Goal: Task Accomplishment & Management: Use online tool/utility

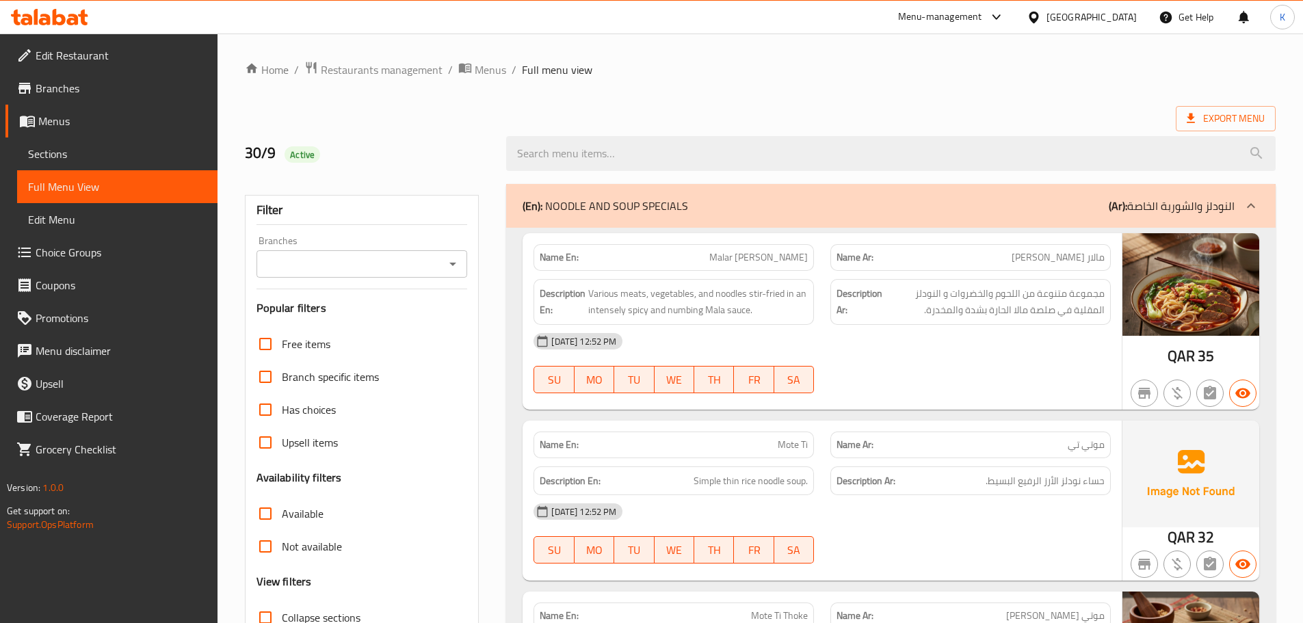
click at [1117, 21] on div "[GEOGRAPHIC_DATA]" at bounding box center [1092, 17] width 90 height 15
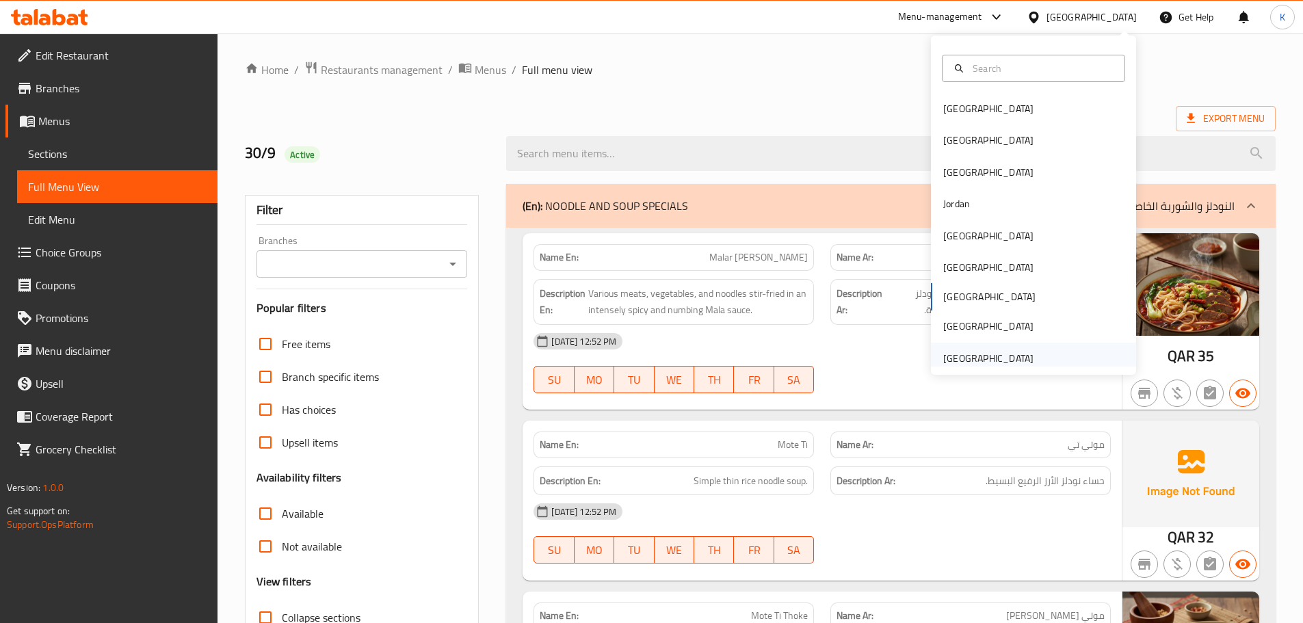
click at [998, 359] on div "[GEOGRAPHIC_DATA]" at bounding box center [988, 358] width 90 height 15
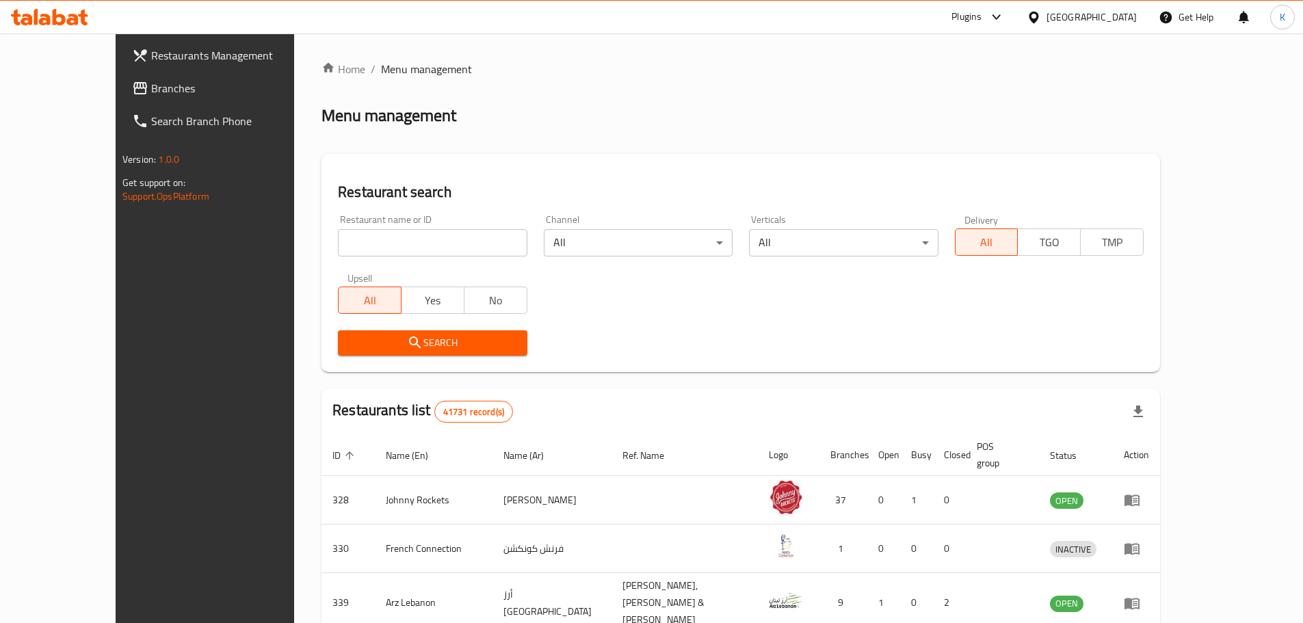
click at [1052, 132] on div "Home / Menu management Menu management Restaurant search Restaurant name or ID …" at bounding box center [741, 529] width 839 height 937
click at [143, 96] on link "Branches" at bounding box center [227, 88] width 212 height 33
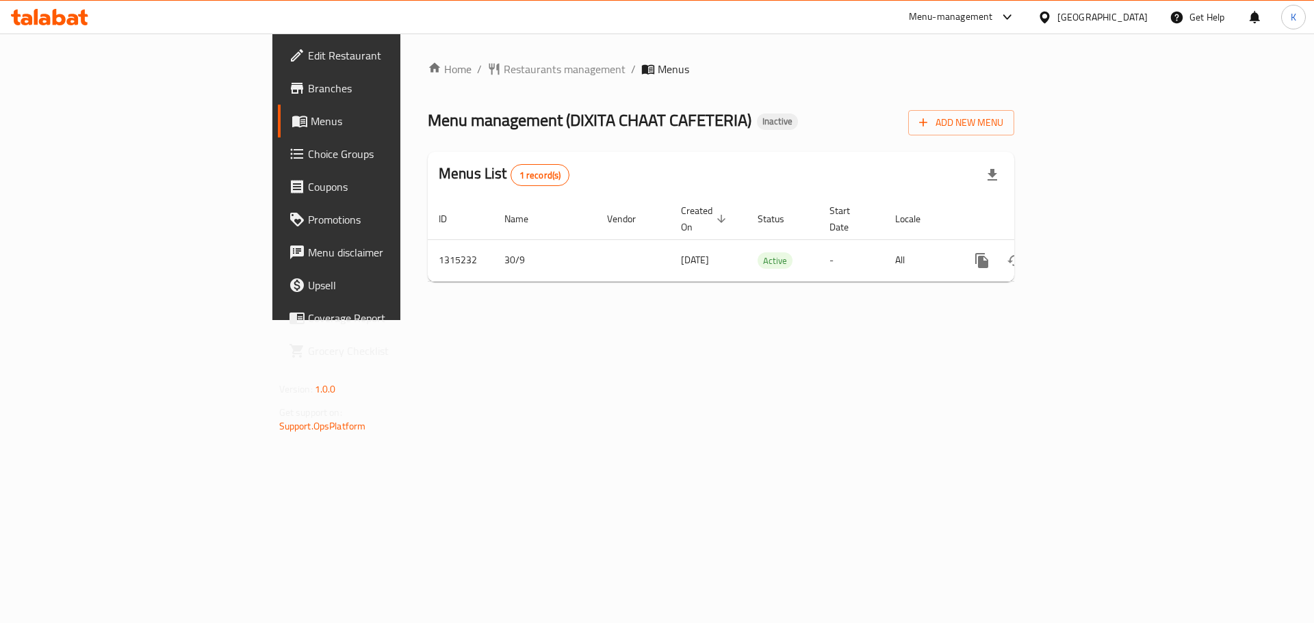
drag, startPoint x: 1080, startPoint y: 382, endPoint x: 1176, endPoint y: 287, distance: 135.0
click at [1041, 320] on div "Home / Restaurants management / Menus Menu management ( DIXITA CHAAT CAFETERIA …" at bounding box center [720, 177] width 641 height 287
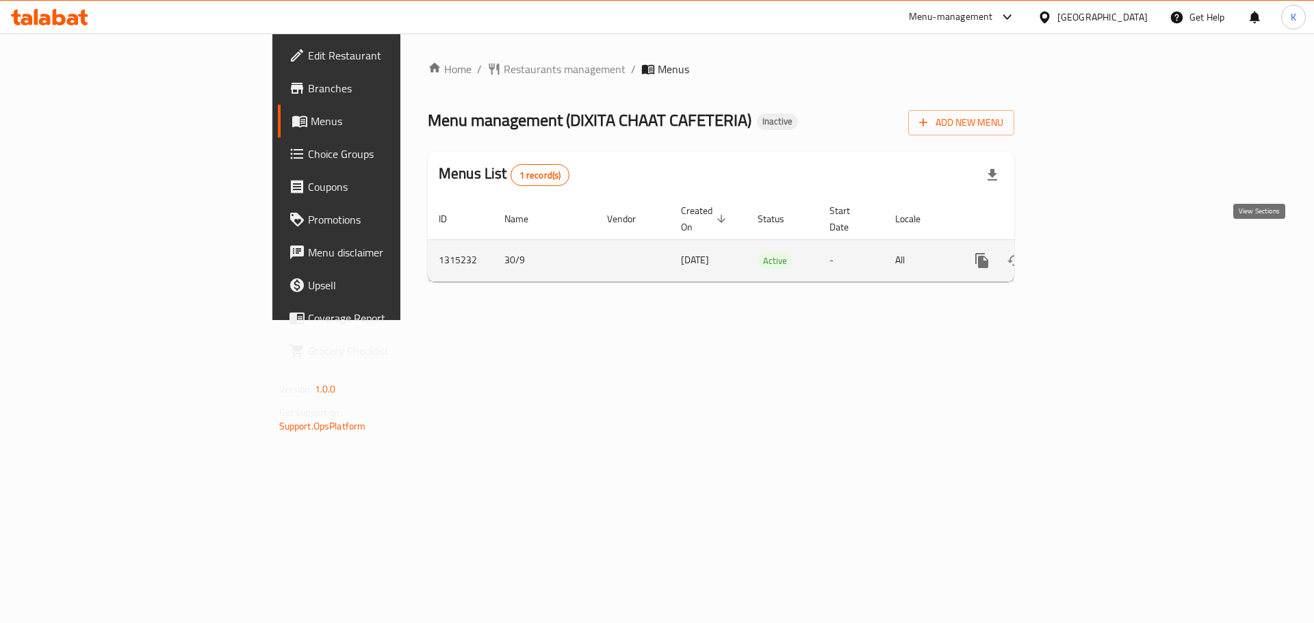
click at [1086, 255] on icon "enhanced table" at bounding box center [1080, 261] width 12 height 12
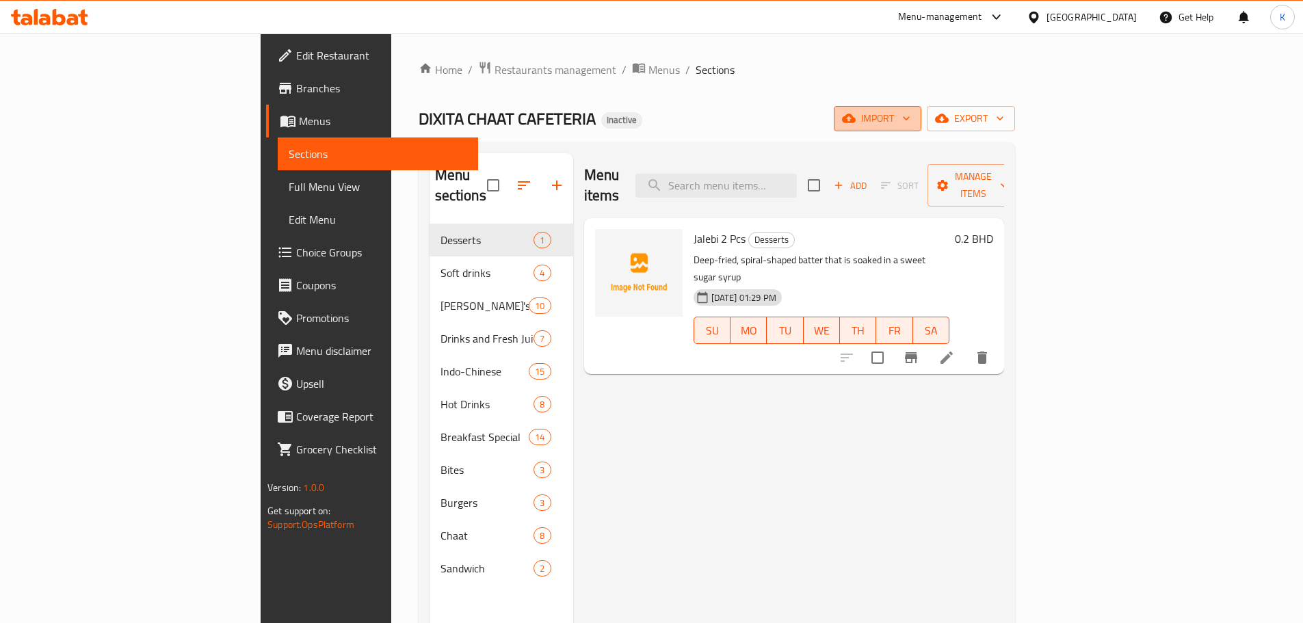
click at [856, 112] on icon "button" at bounding box center [849, 119] width 14 height 14
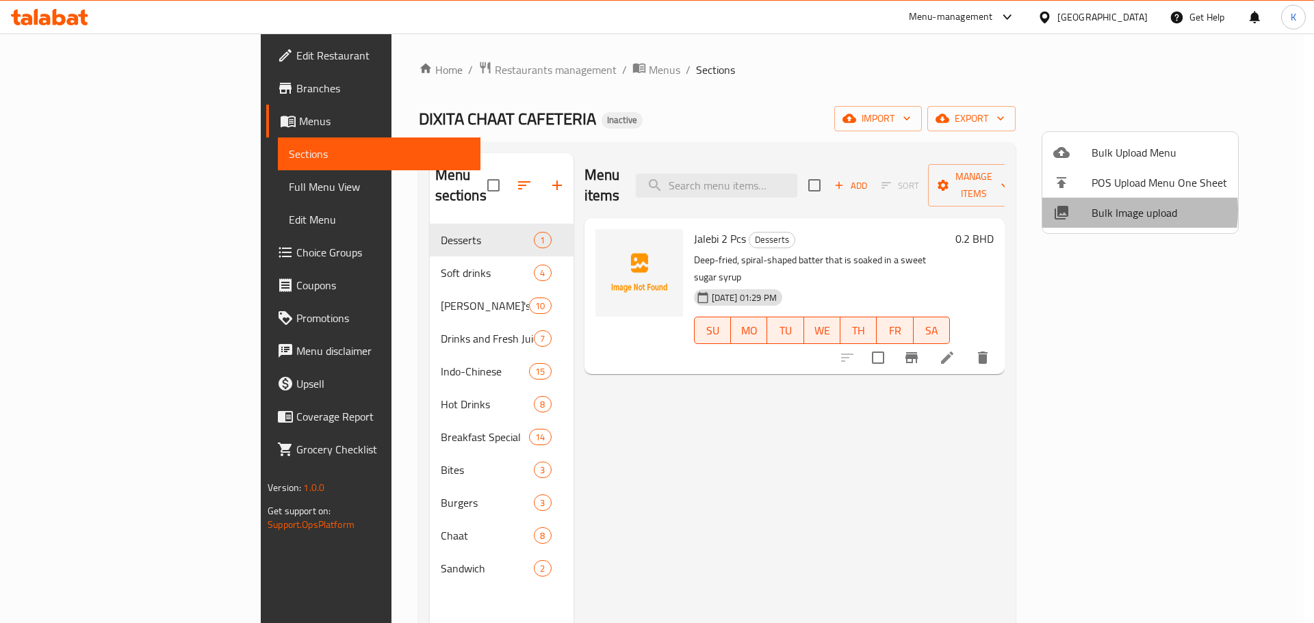
click at [1109, 211] on span "Bulk Image upload" at bounding box center [1158, 213] width 135 height 16
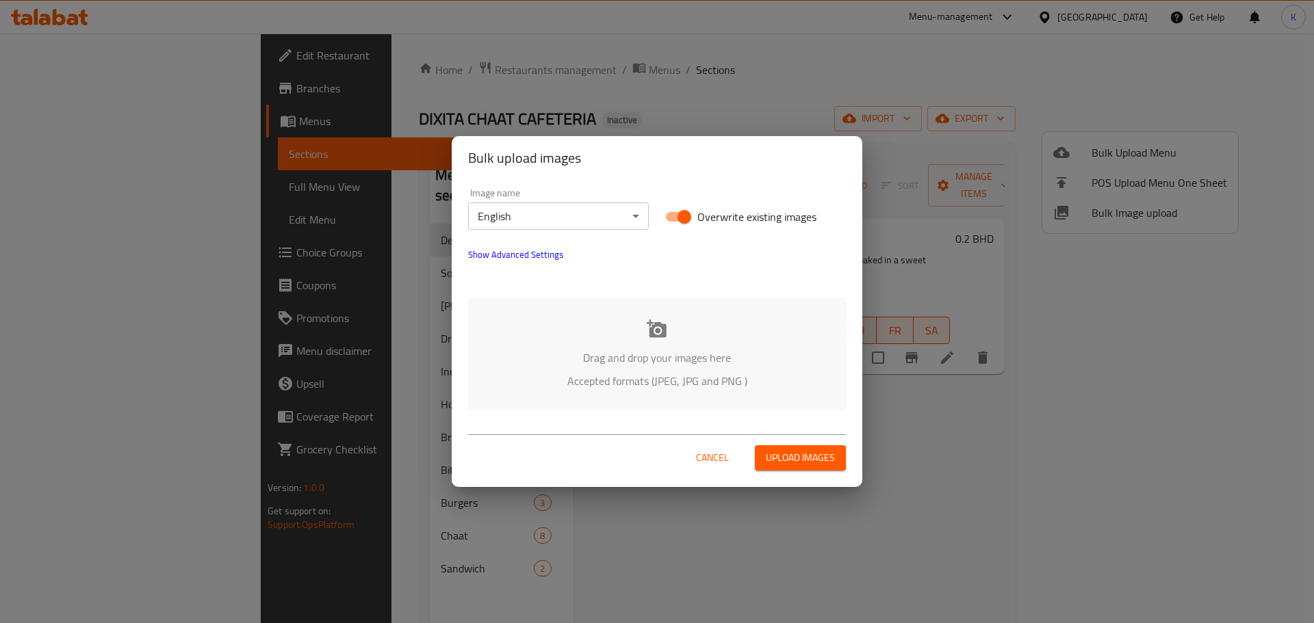
click at [716, 328] on div "Drag and drop your images here Accepted formats (JPEG, JPG and PNG )" at bounding box center [657, 354] width 378 height 112
